Goal: Transaction & Acquisition: Purchase product/service

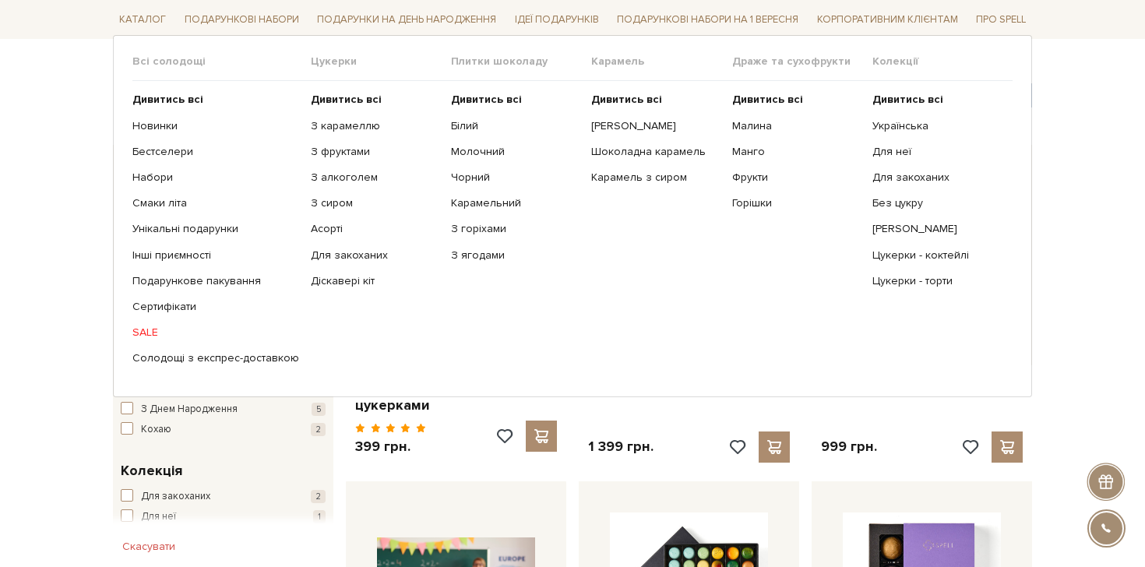
scroll to position [168, 0]
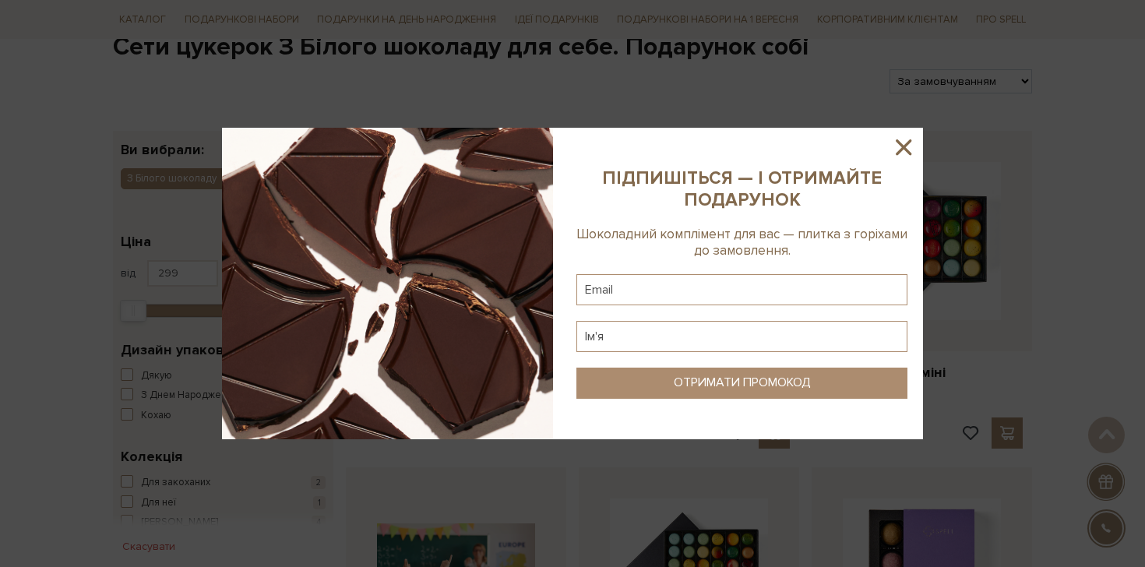
click at [903, 145] on icon at bounding box center [903, 147] width 26 height 26
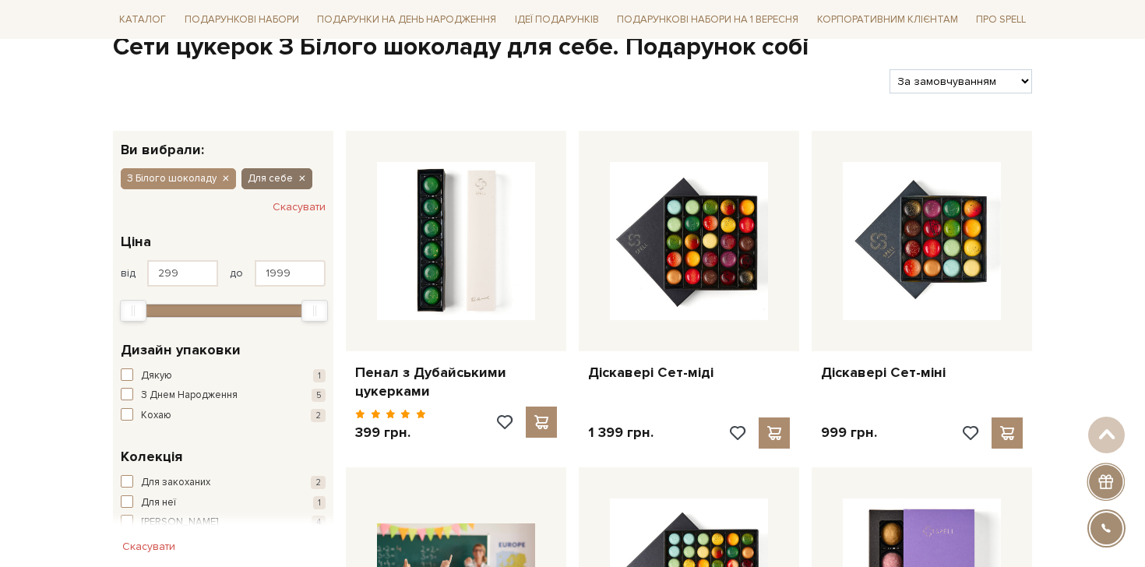
click at [298, 181] on icon "button" at bounding box center [301, 179] width 9 height 14
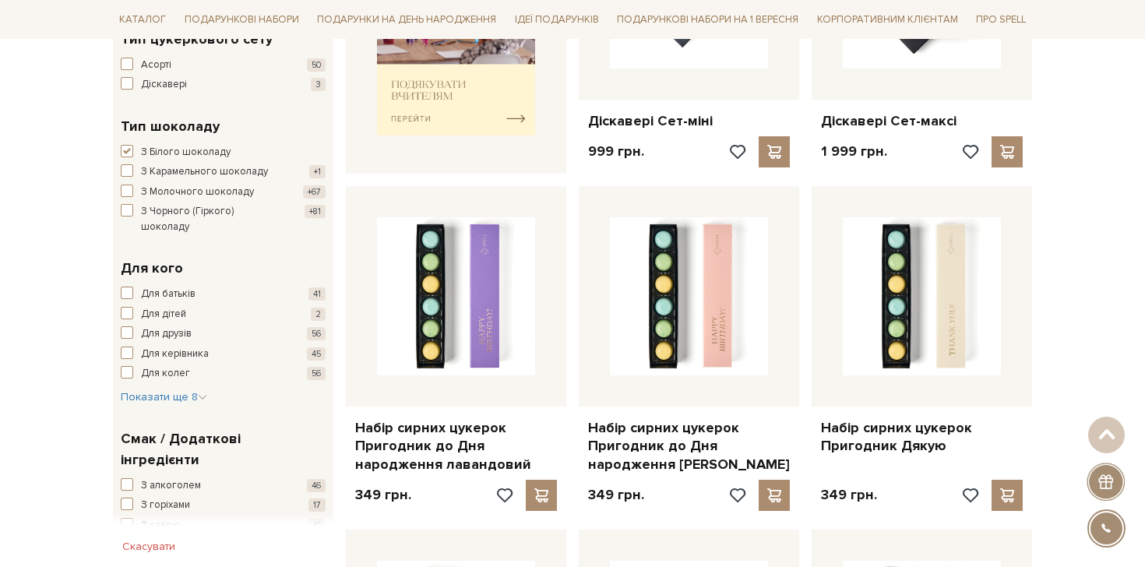
scroll to position [773, 0]
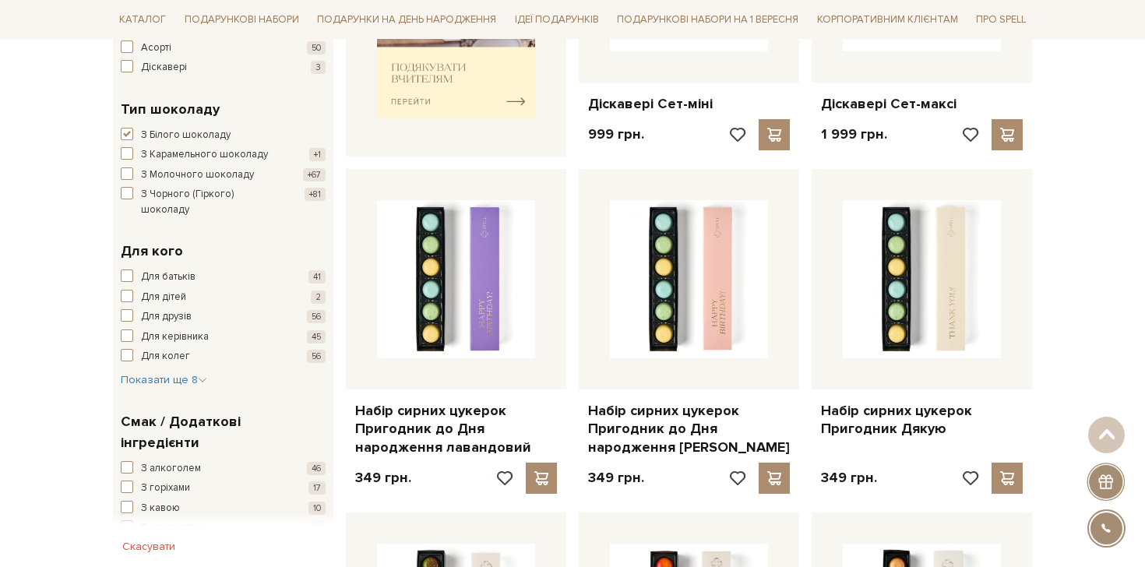
click at [208, 367] on div "Для батьків 41 Для дітей 2 Для друзів 56 Для керівника 45 Для колег 56 Для мами…" at bounding box center [223, 328] width 205 height 118
click at [203, 375] on icon "button" at bounding box center [202, 379] width 9 height 9
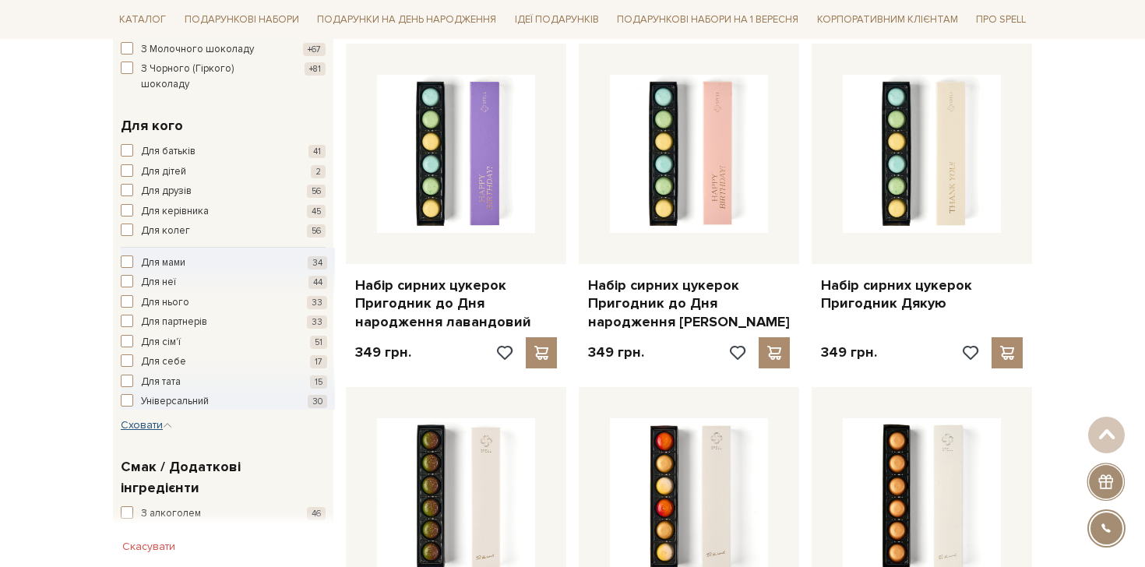
scroll to position [902, 0]
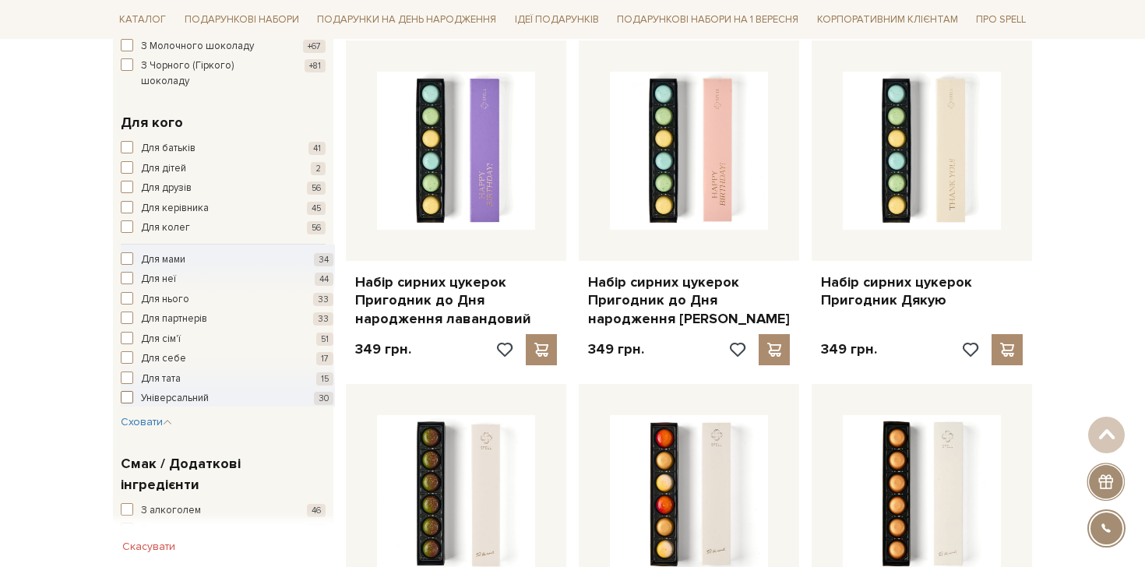
click at [185, 391] on span "Універсальний" at bounding box center [175, 399] width 68 height 16
